Goal: Transaction & Acquisition: Subscribe to service/newsletter

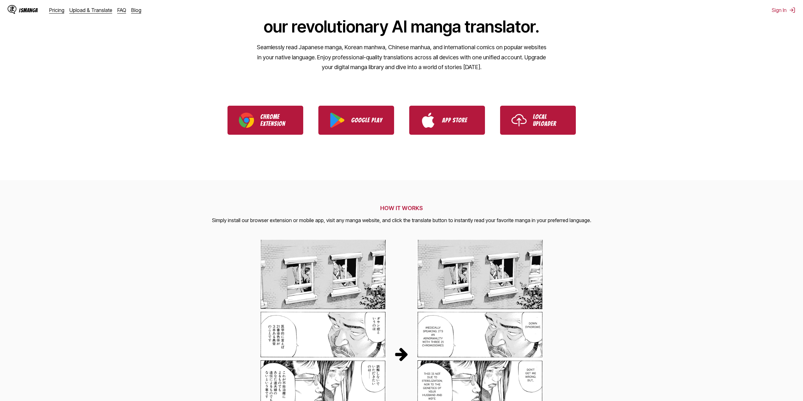
scroll to position [80, 0]
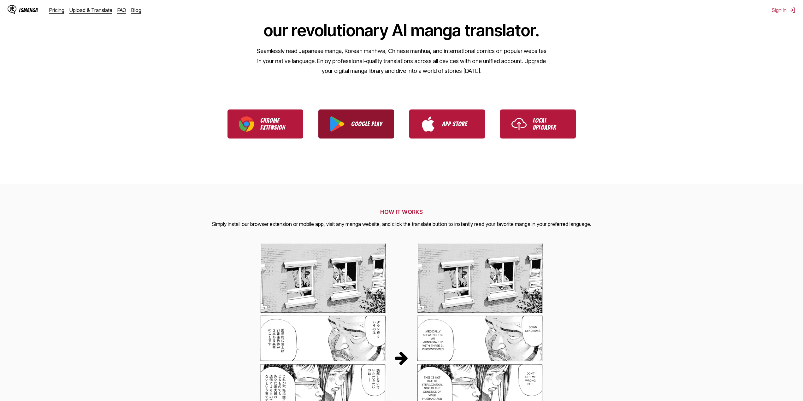
click at [349, 119] on link "Google Play" at bounding box center [356, 123] width 76 height 29
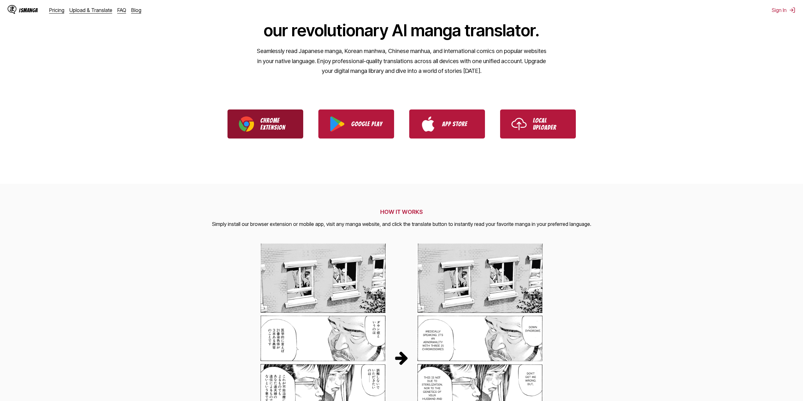
click at [284, 132] on link "Chrome Extension" at bounding box center [265, 123] width 76 height 29
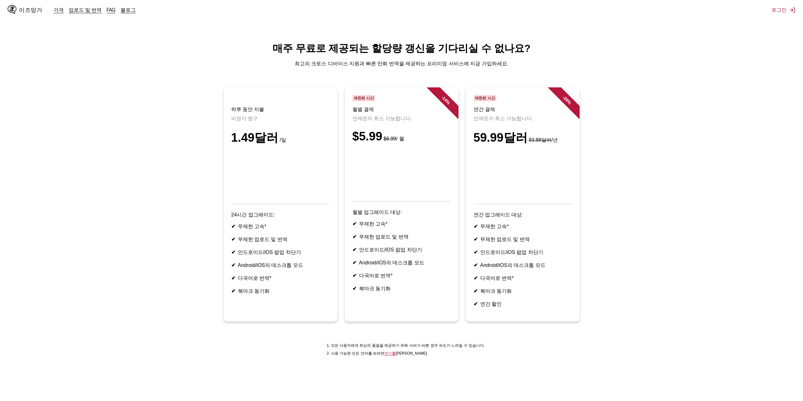
drag, startPoint x: 251, startPoint y: 232, endPoint x: 284, endPoint y: 303, distance: 78.6
click at [284, 303] on article "하루 동안 지불 비정기 청구 1.49달러 /일 24시간 업그레이드: ✔ 무제한 고속* ✔ 무제한 업로드 및 번역 ✔ 안드로이드/iOS 팝업 차…" at bounding box center [281, 204] width 114 height 234
click at [284, 295] on li "✔ 북마크 동기화" at bounding box center [280, 291] width 98 height 7
drag, startPoint x: 265, startPoint y: 291, endPoint x: 239, endPoint y: 235, distance: 61.3
click at [239, 235] on ul "✔ 무제한 고속* ✔ 무제한 업로드 및 번역 ✔ 안드로이드/iOS 팝업 차단기 ✔ Android/iOS의 데스크톱 모드 ✔ 다국어로 번역* ✔…" at bounding box center [280, 258] width 98 height 71
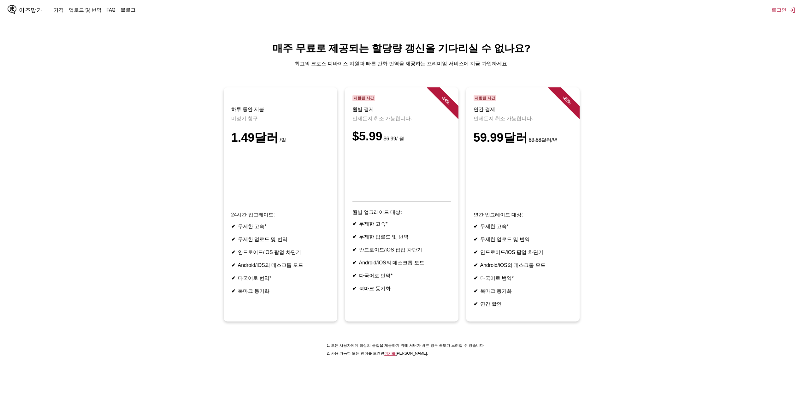
click at [292, 270] on ul "✔ 무제한 고속* ✔ 무제한 업로드 및 번역 ✔ 안드로이드/iOS 팝업 차단기 ✔ Android/iOS의 데스크톱 모드 ✔ 다국어로 번역* ✔…" at bounding box center [280, 258] width 98 height 71
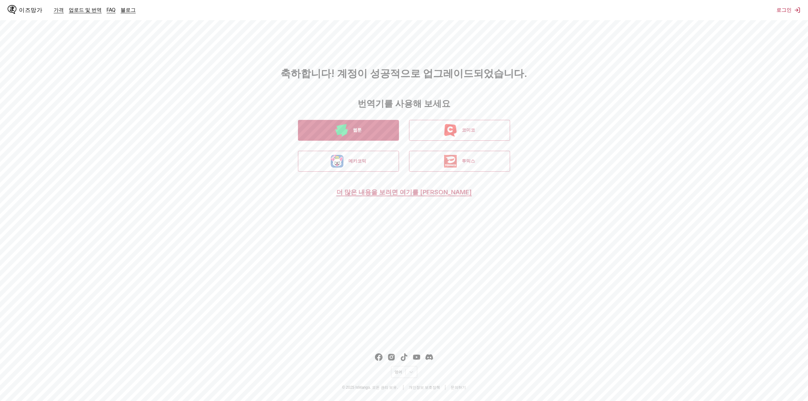
click at [386, 134] on button "웹툰" at bounding box center [348, 130] width 101 height 21
